Goal: Transaction & Acquisition: Purchase product/service

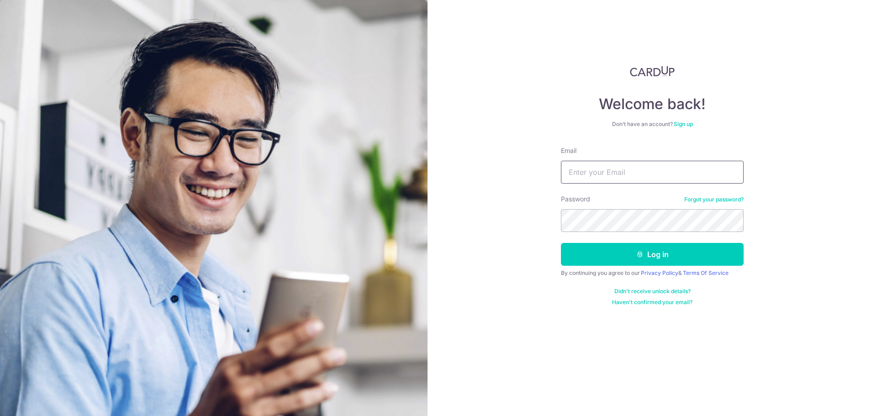
click at [608, 176] on input "Email" at bounding box center [652, 172] width 183 height 23
type input "[EMAIL_ADDRESS][DOMAIN_NAME]"
click at [663, 253] on button "Log in" at bounding box center [652, 254] width 183 height 23
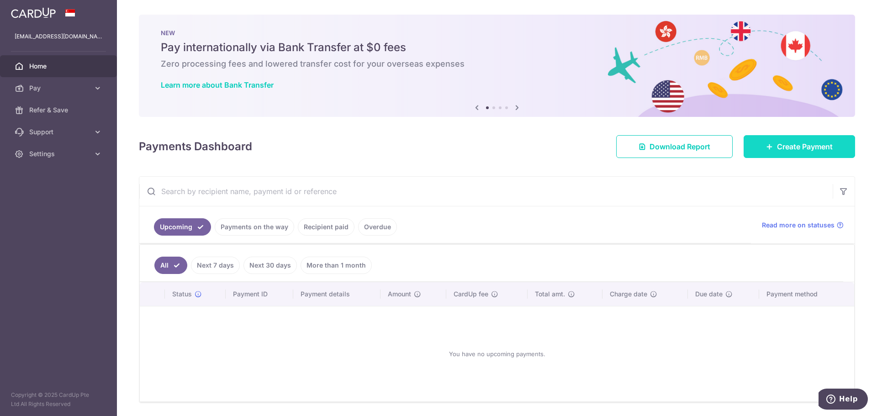
click at [806, 152] on span "Create Payment" at bounding box center [805, 146] width 56 height 11
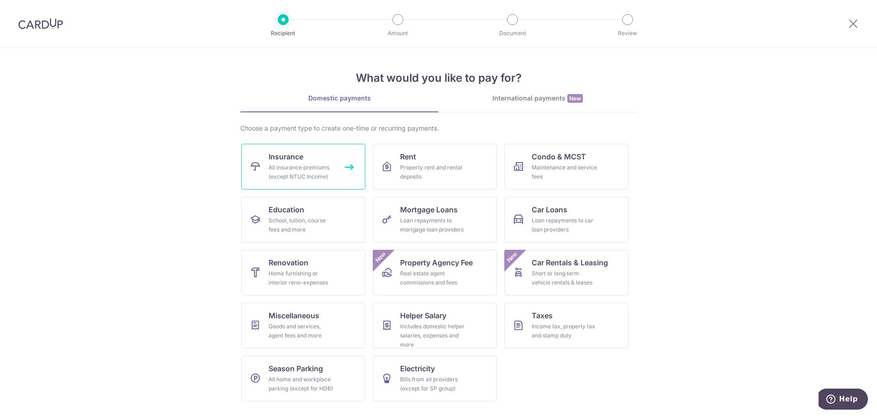
click at [278, 164] on div "All insurance premiums (except NTUC Income)" at bounding box center [302, 172] width 66 height 18
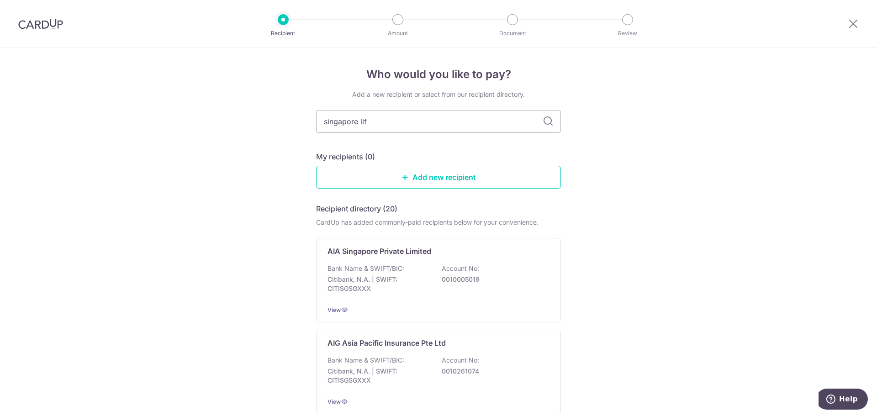
type input "singapore life"
click at [409, 260] on div "Singapore Life Ltd Bank Name & SWIFT/BIC: DBS Bank | SWIFT: DBSSSGSGXXX Account…" at bounding box center [438, 280] width 245 height 85
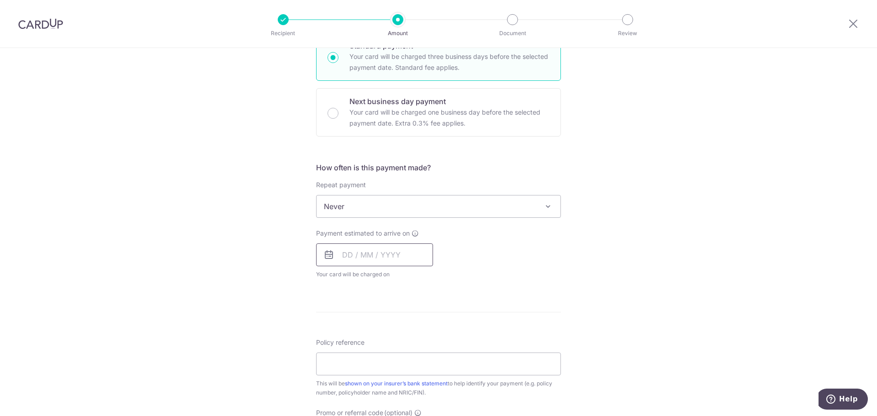
scroll to position [366, 0]
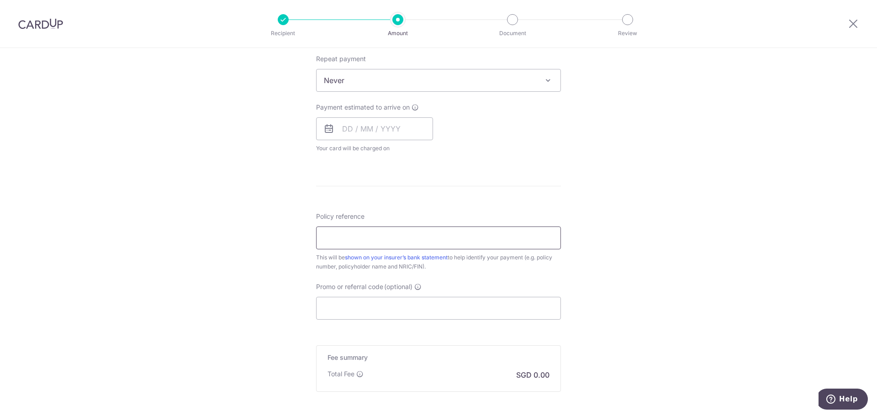
click at [350, 239] on input "Policy reference" at bounding box center [438, 238] width 245 height 23
paste input "07352901"
type input "07352901"
click at [260, 221] on div "Tell us more about your payment Enter payment amount SGD Select Card Select opt…" at bounding box center [438, 95] width 877 height 827
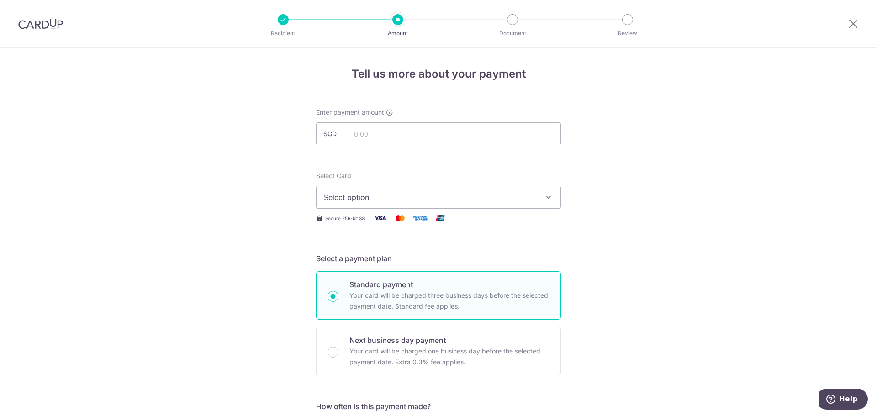
scroll to position [0, 0]
click at [382, 139] on input "text" at bounding box center [438, 134] width 245 height 23
type input "509.00"
click at [400, 200] on span "Select option" at bounding box center [430, 197] width 213 height 11
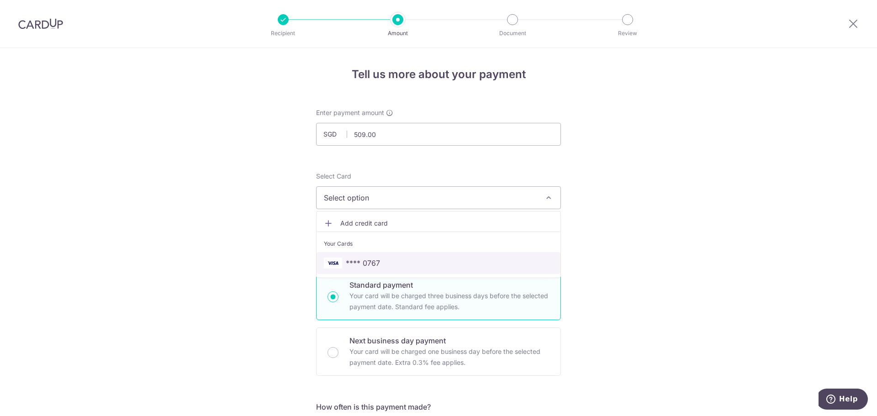
click at [355, 259] on span "**** 0767" at bounding box center [363, 263] width 34 height 11
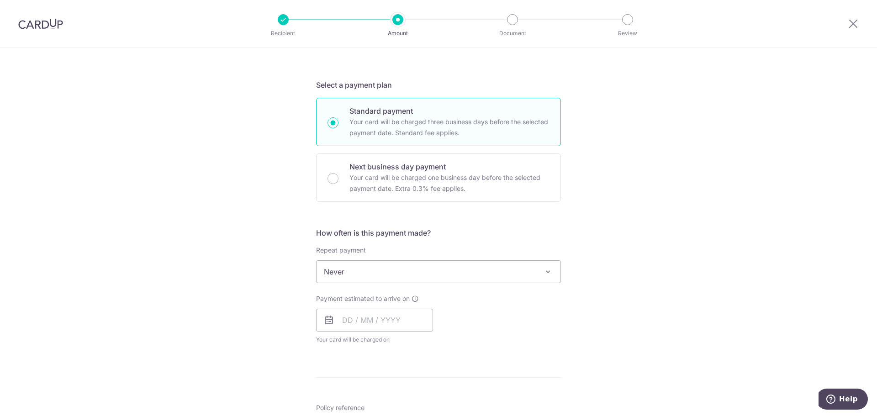
scroll to position [183, 0]
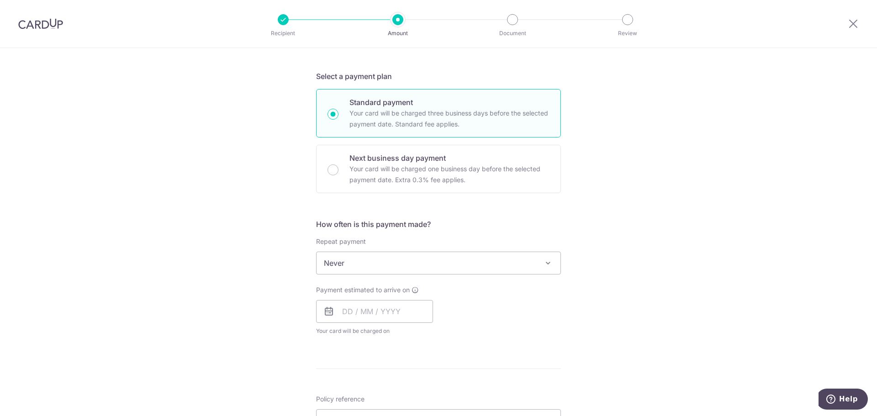
click at [382, 260] on span "Never" at bounding box center [439, 263] width 244 height 22
click at [249, 271] on div "Tell us more about your payment Enter payment amount SGD 509.00 509.00 Select C…" at bounding box center [438, 278] width 877 height 827
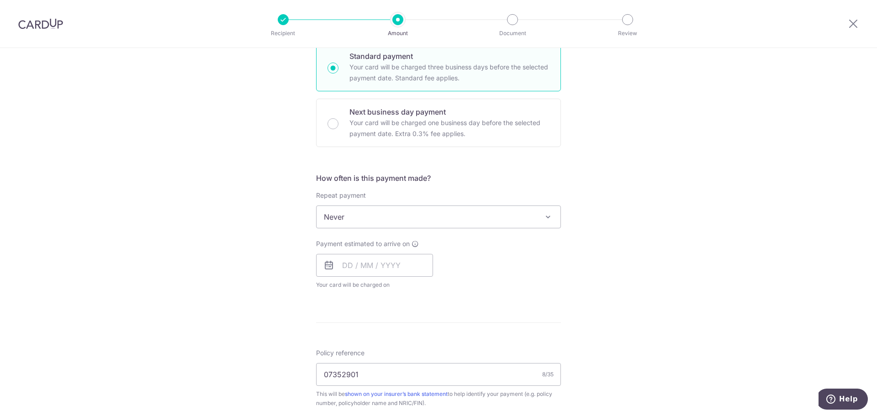
scroll to position [244, 0]
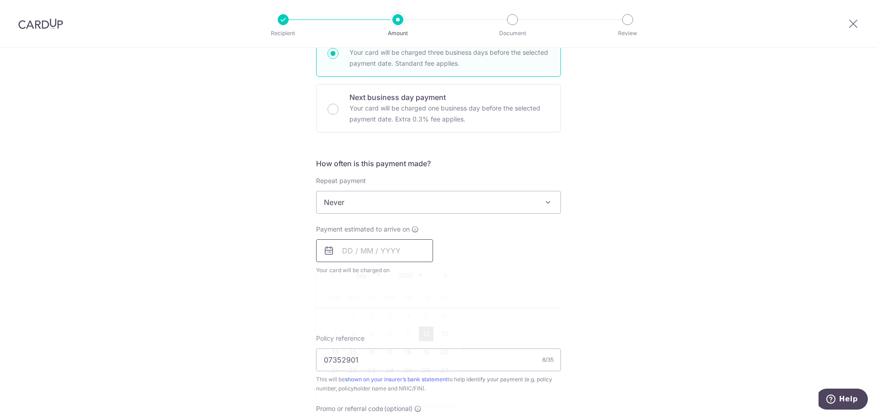
click at [350, 254] on input "text" at bounding box center [374, 250] width 117 height 23
click at [427, 332] on link "12" at bounding box center [426, 334] width 15 height 15
type input "[DATE]"
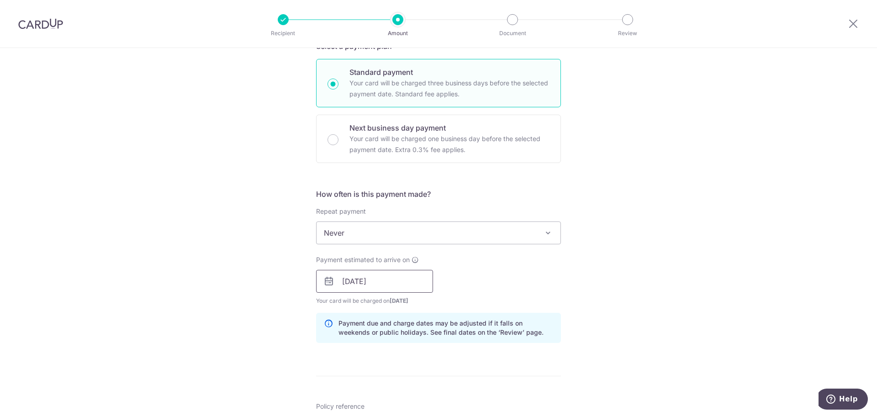
scroll to position [213, 0]
click at [396, 279] on input "[DATE]" at bounding box center [374, 281] width 117 height 23
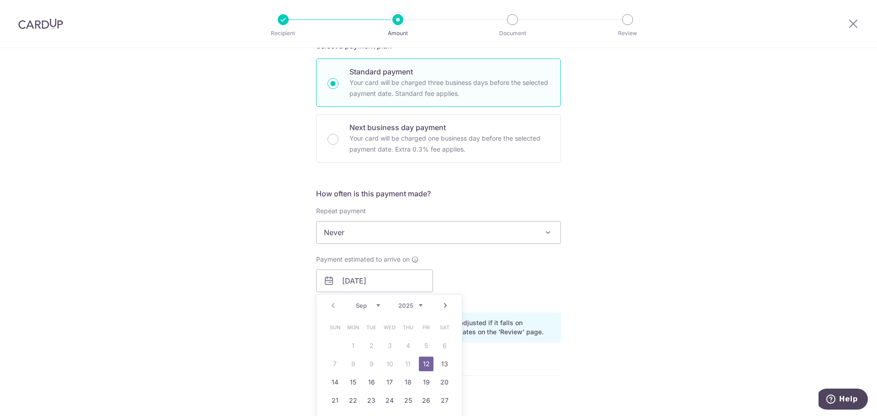
click at [495, 362] on form "Enter payment amount SGD 509.00 509.00 Select Card **** 0767 Add credit card Yo…" at bounding box center [438, 275] width 245 height 761
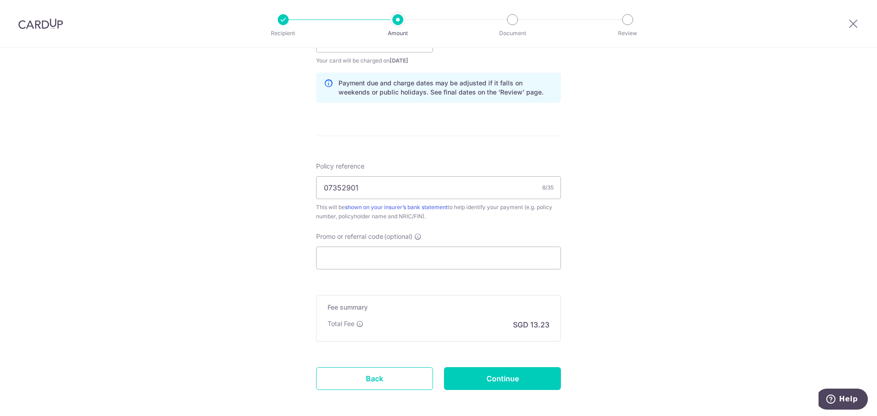
scroll to position [488, 0]
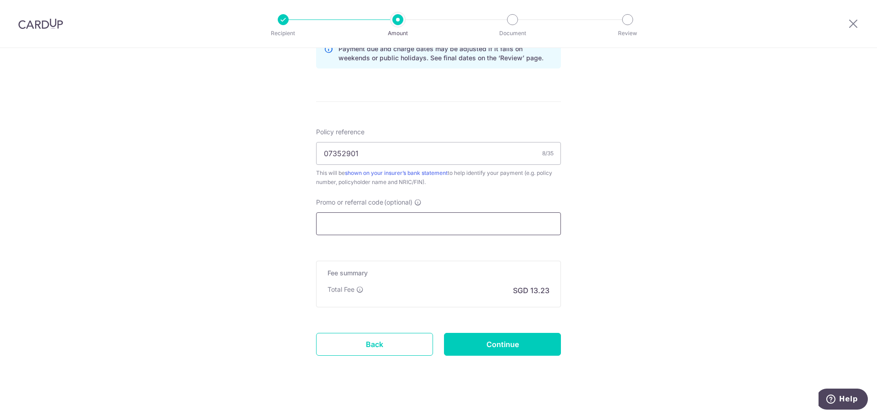
click at [392, 225] on input "Promo or referral code (optional)" at bounding box center [438, 223] width 245 height 23
paste input "OCBC195"
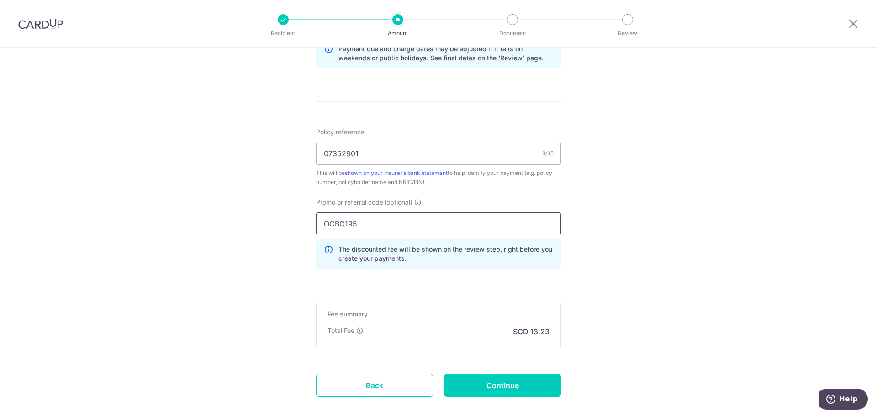
type input "OCBC195"
click at [275, 230] on div "Tell us more about your payment Enter payment amount SGD 509.00 509.00 Select C…" at bounding box center [438, 12] width 877 height 905
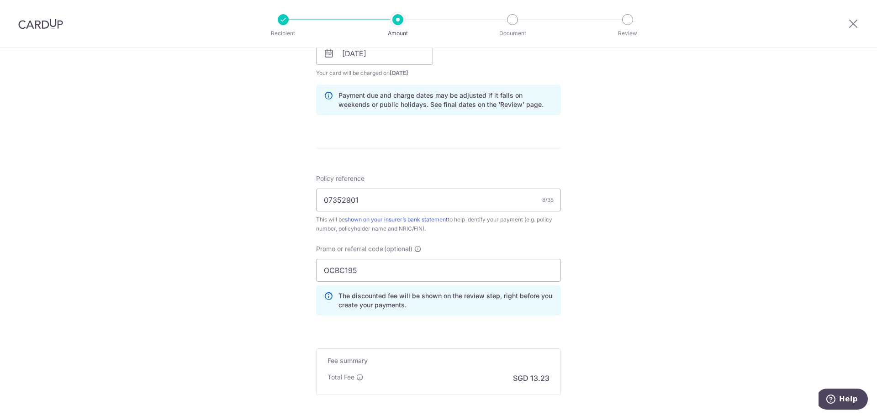
scroll to position [537, 0]
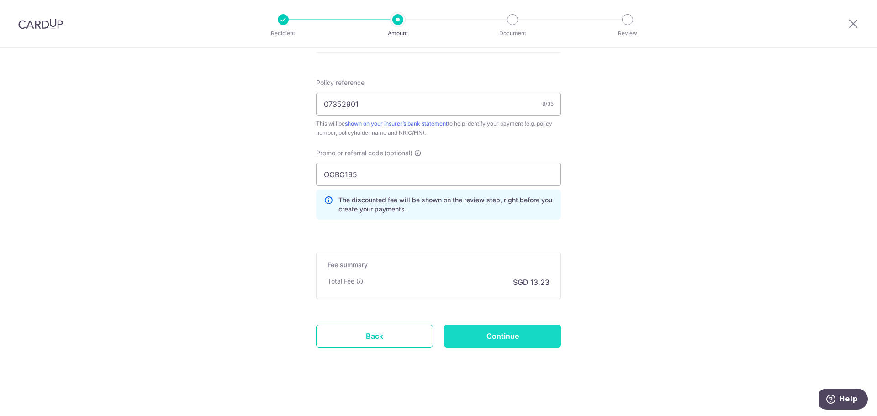
click at [516, 341] on input "Continue" at bounding box center [502, 336] width 117 height 23
type input "Create Schedule"
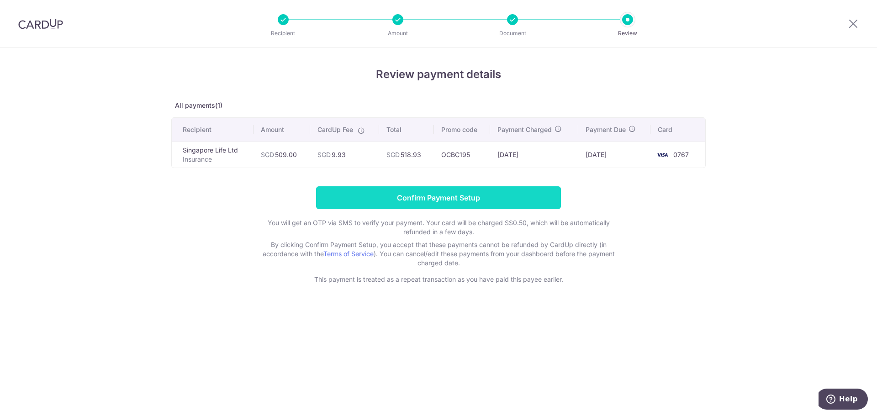
click at [437, 199] on input "Confirm Payment Setup" at bounding box center [438, 197] width 245 height 23
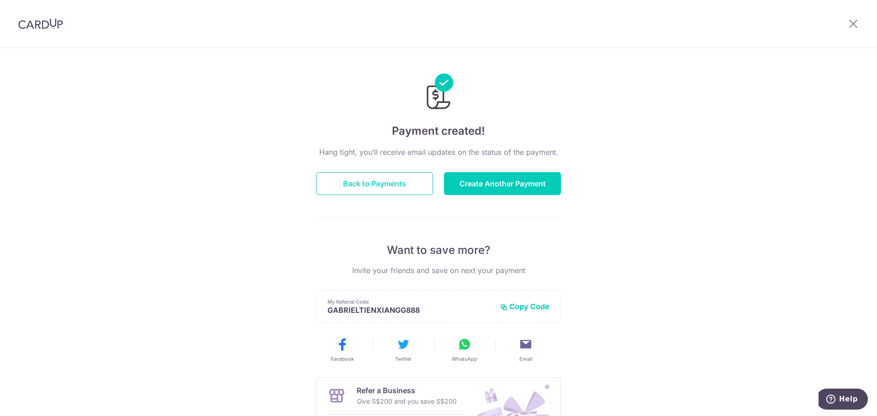
click at [388, 189] on button "Back to Payments" at bounding box center [374, 183] width 117 height 23
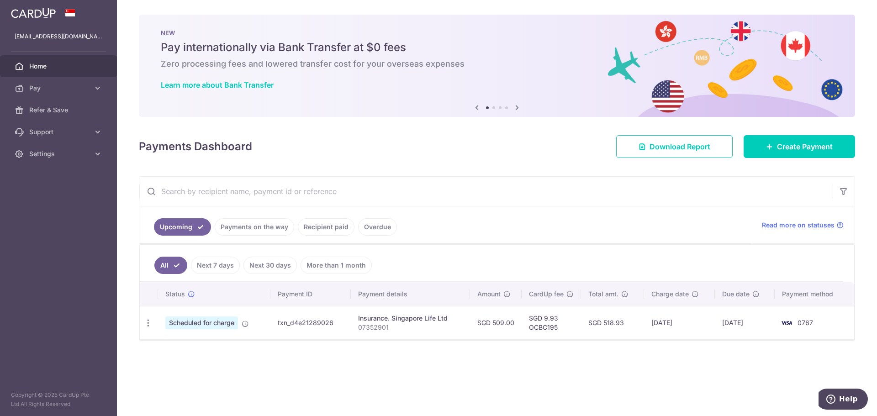
click at [297, 382] on div "× Pause Schedule Pause all future payments in this series Pause just this one p…" at bounding box center [497, 208] width 760 height 416
click at [376, 360] on div "× Pause Schedule Pause all future payments in this series Pause just this one p…" at bounding box center [497, 208] width 760 height 416
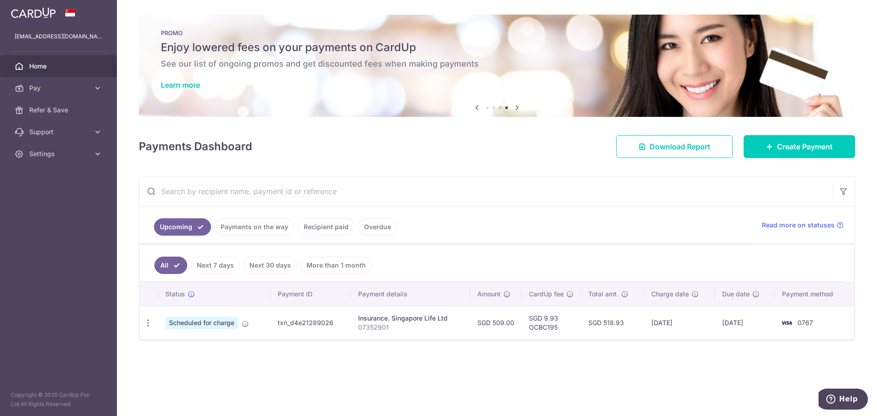
click at [307, 230] on link "Recipient paid" at bounding box center [326, 226] width 57 height 17
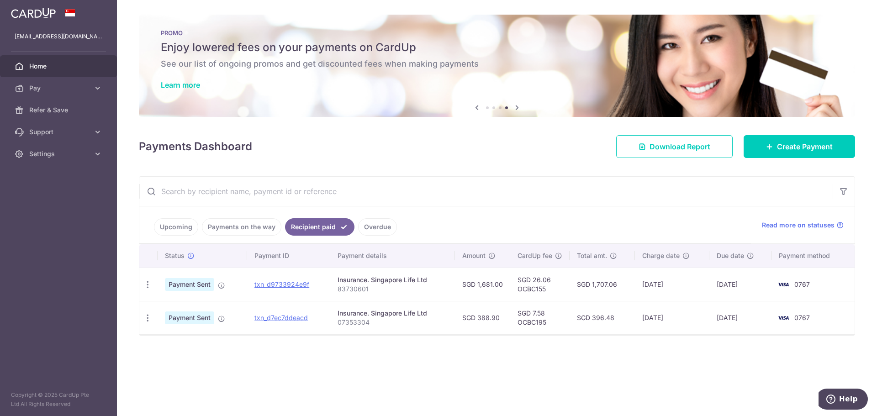
click at [231, 230] on link "Payments on the way" at bounding box center [242, 226] width 80 height 17
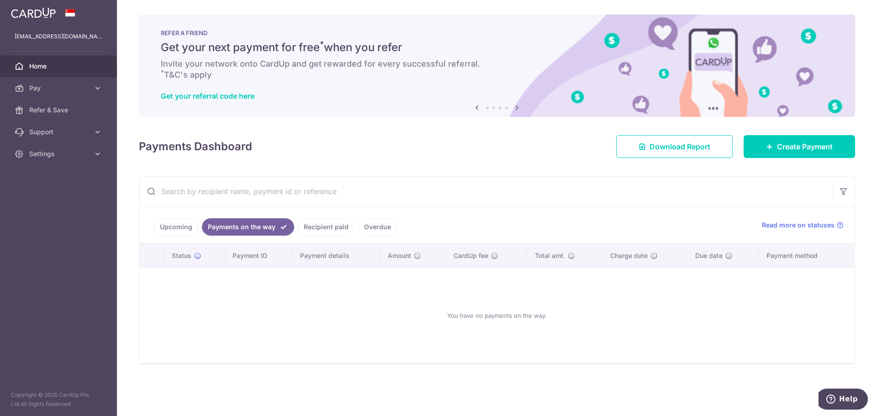
click at [171, 231] on link "Upcoming" at bounding box center [176, 226] width 44 height 17
